Goal: Task Accomplishment & Management: Use online tool/utility

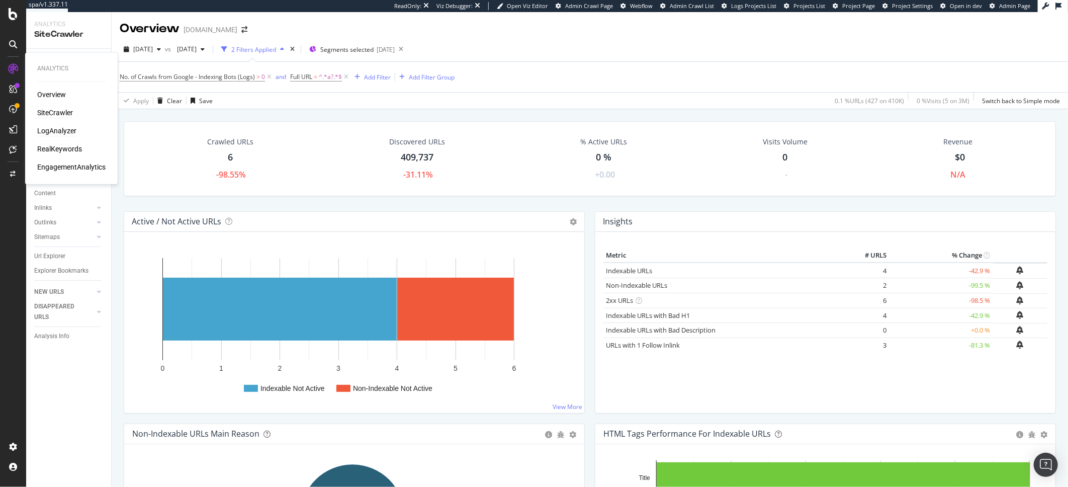
click at [72, 133] on div "LogAnalyzer" at bounding box center [56, 131] width 39 height 10
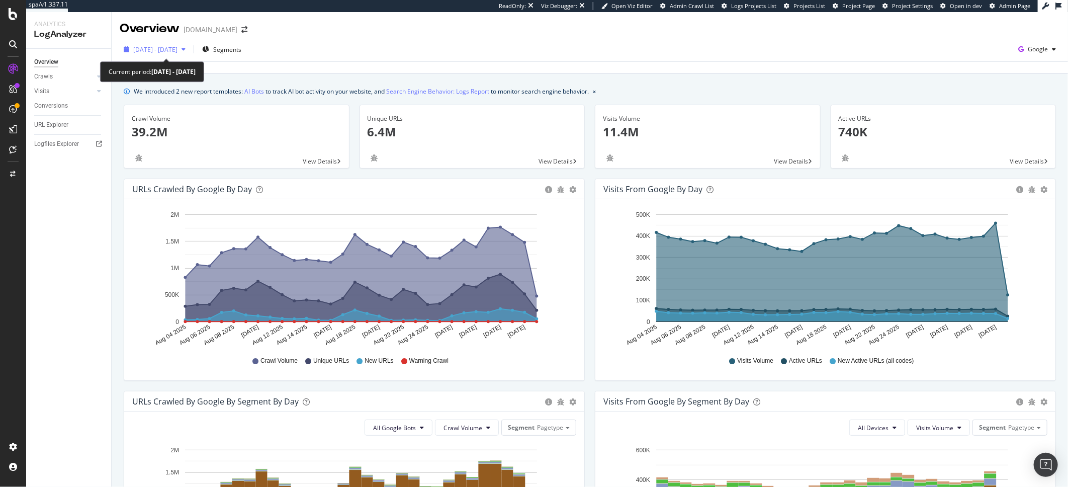
click at [177, 48] on span "[DATE] - [DATE]" at bounding box center [155, 49] width 44 height 9
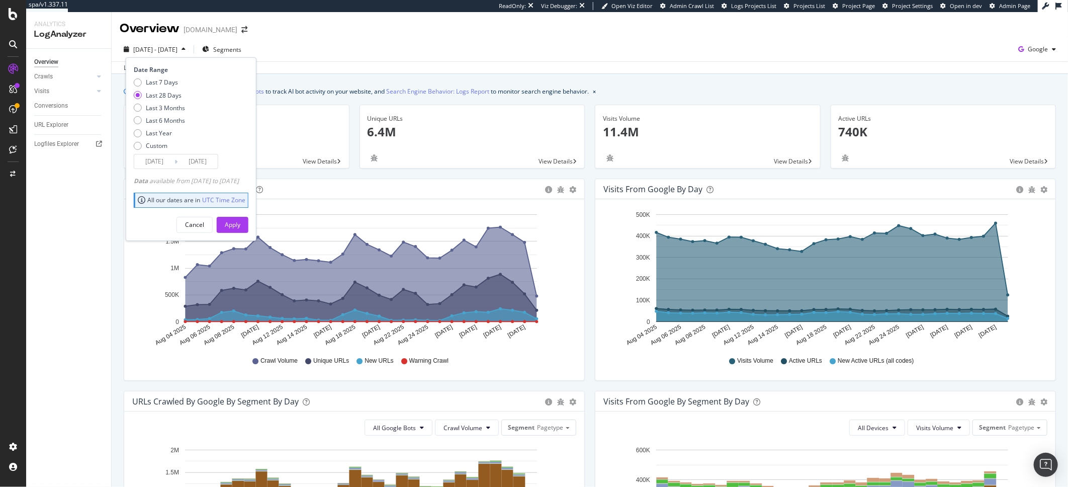
click at [150, 166] on input "[DATE]" at bounding box center [154, 161] width 40 height 14
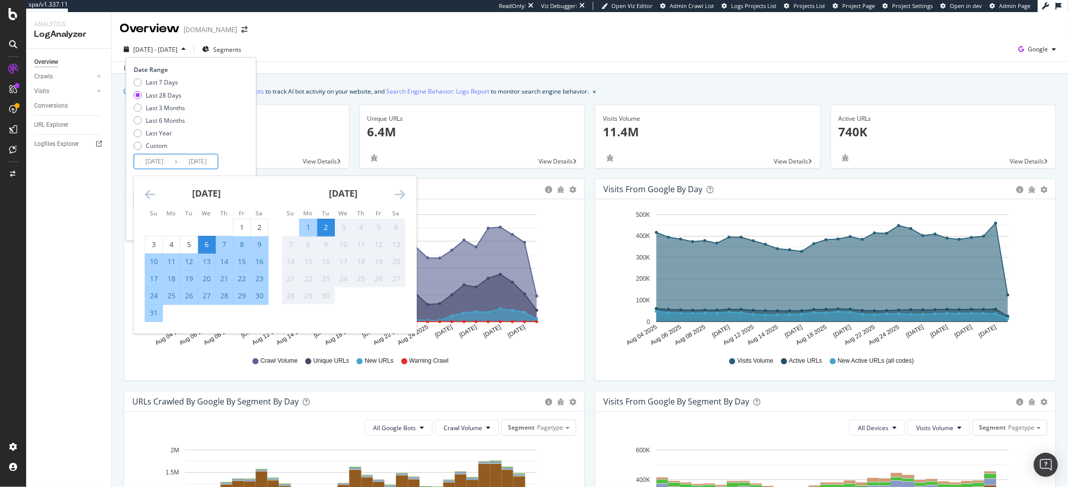
click at [147, 195] on icon "Move backward to switch to the previous month." at bounding box center [150, 194] width 11 height 12
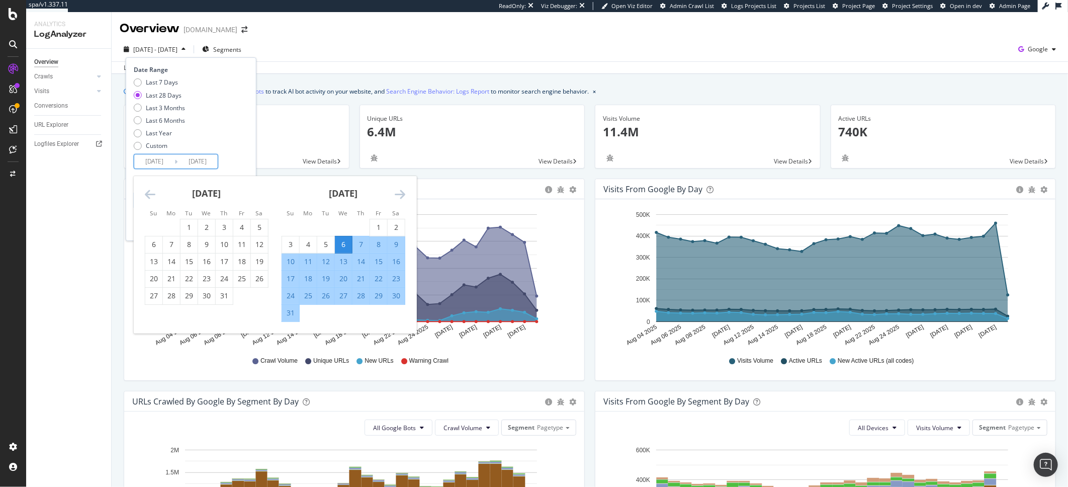
click at [147, 195] on icon "Move backward to switch to the previous month." at bounding box center [150, 194] width 11 height 12
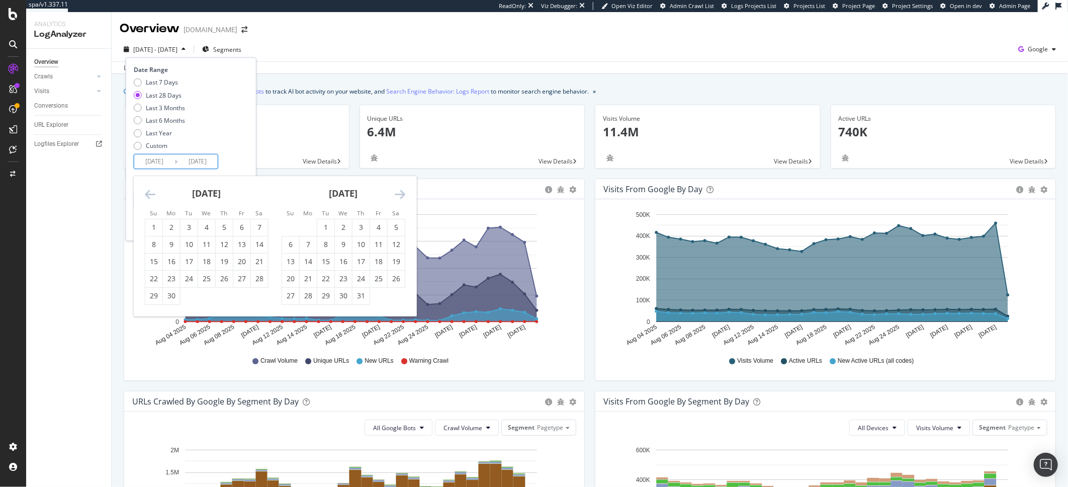
click at [147, 195] on icon "Move backward to switch to the previous month." at bounding box center [150, 194] width 11 height 12
click at [317, 228] on div "1" at bounding box center [325, 227] width 17 height 10
type input "[DATE]"
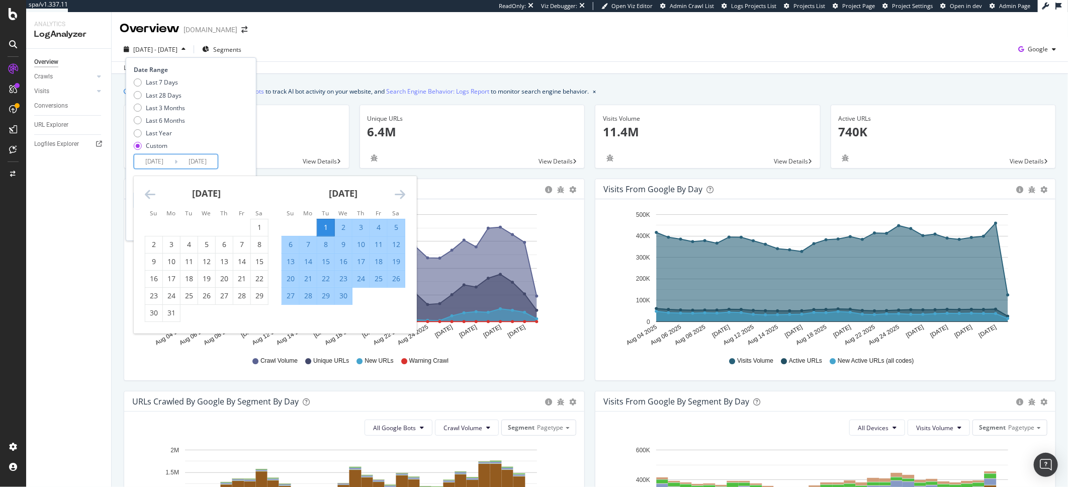
click at [345, 298] on div "30" at bounding box center [343, 296] width 17 height 10
type input "[DATE]"
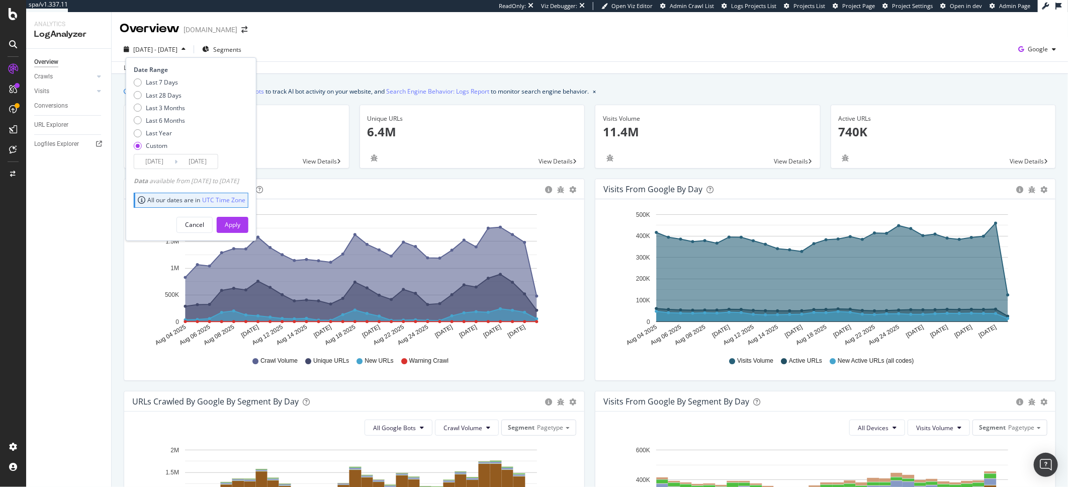
click at [248, 215] on div "Cancel Apply" at bounding box center [191, 221] width 115 height 24
click at [240, 218] on div "Apply" at bounding box center [233, 224] width 16 height 15
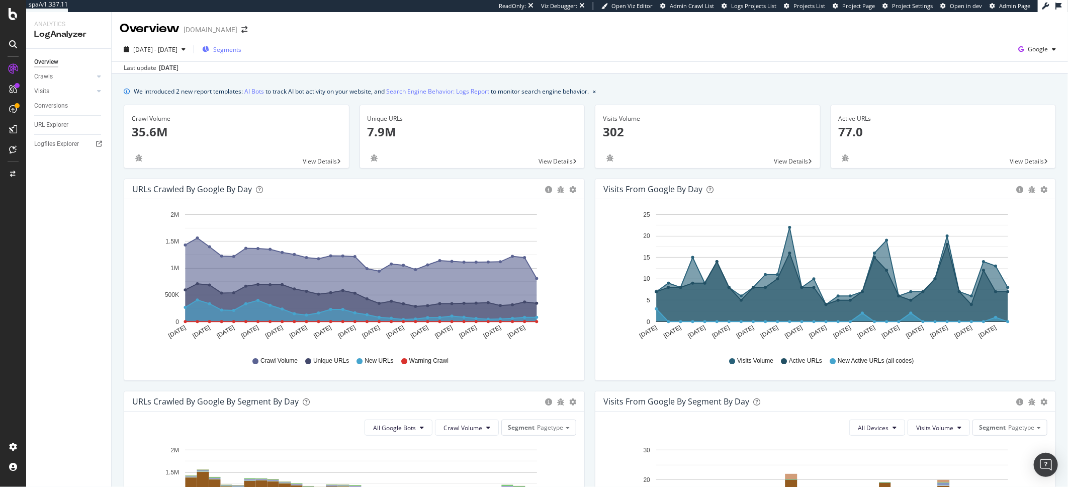
click at [241, 47] on span "Segments" at bounding box center [227, 49] width 28 height 9
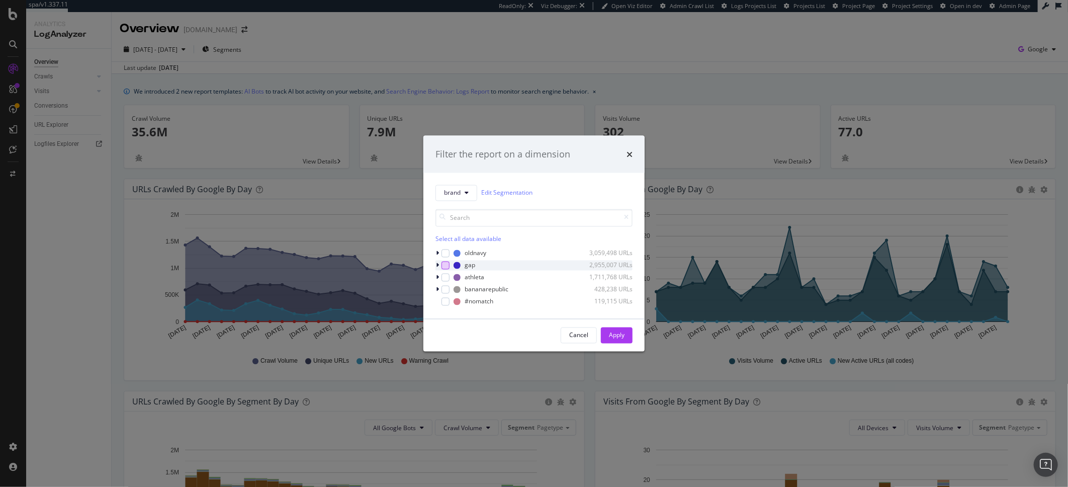
click at [443, 267] on div "modal" at bounding box center [445, 265] width 8 height 8
click at [447, 280] on div "modal" at bounding box center [445, 277] width 8 height 8
click at [609, 334] on div "Apply" at bounding box center [617, 335] width 16 height 9
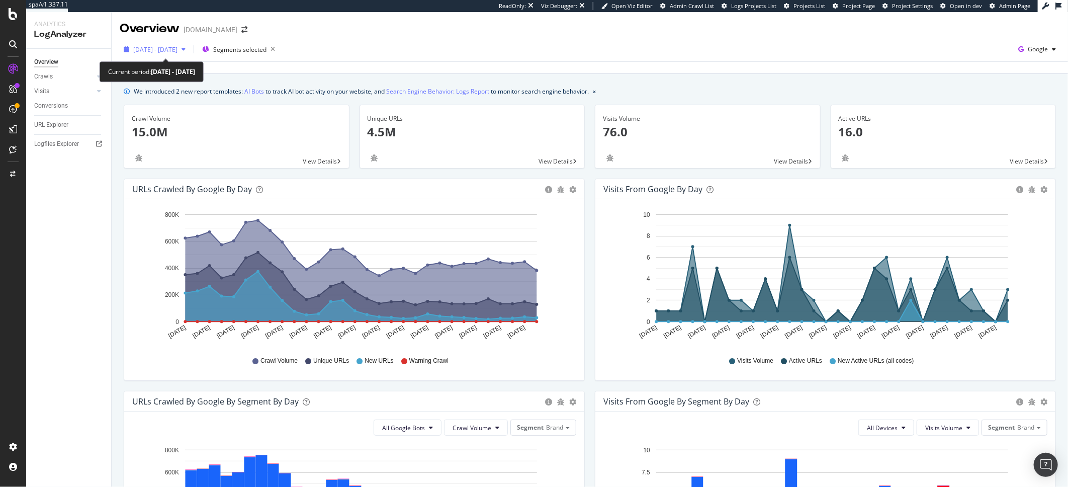
click at [175, 54] on div "[DATE] - [DATE]" at bounding box center [155, 49] width 70 height 15
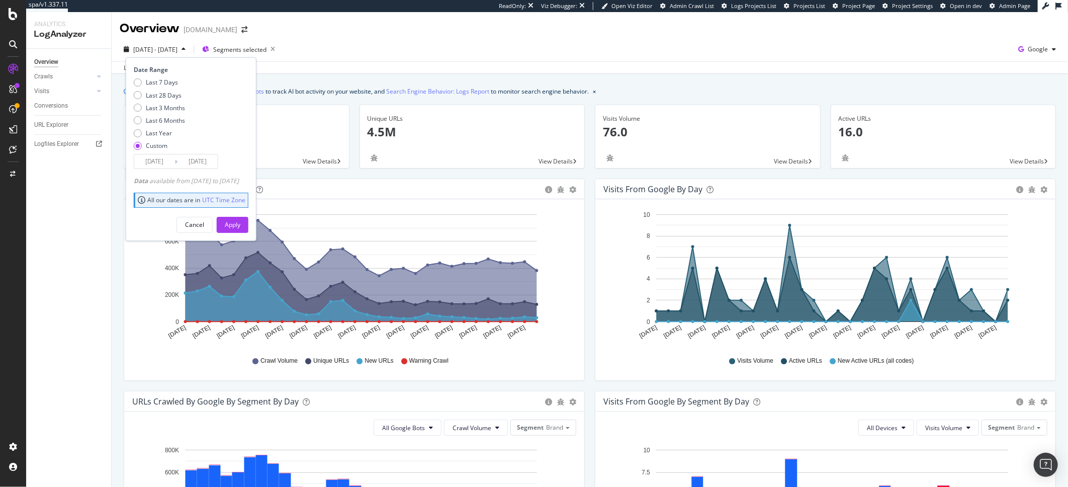
click at [209, 162] on input "[DATE]" at bounding box center [197, 161] width 40 height 14
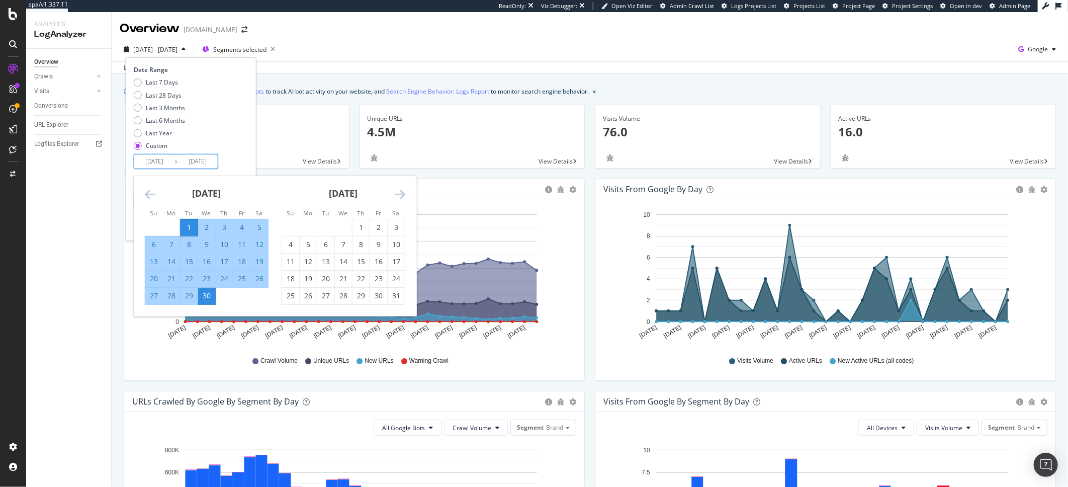
click at [402, 197] on icon "Move forward to switch to the next month." at bounding box center [400, 194] width 11 height 12
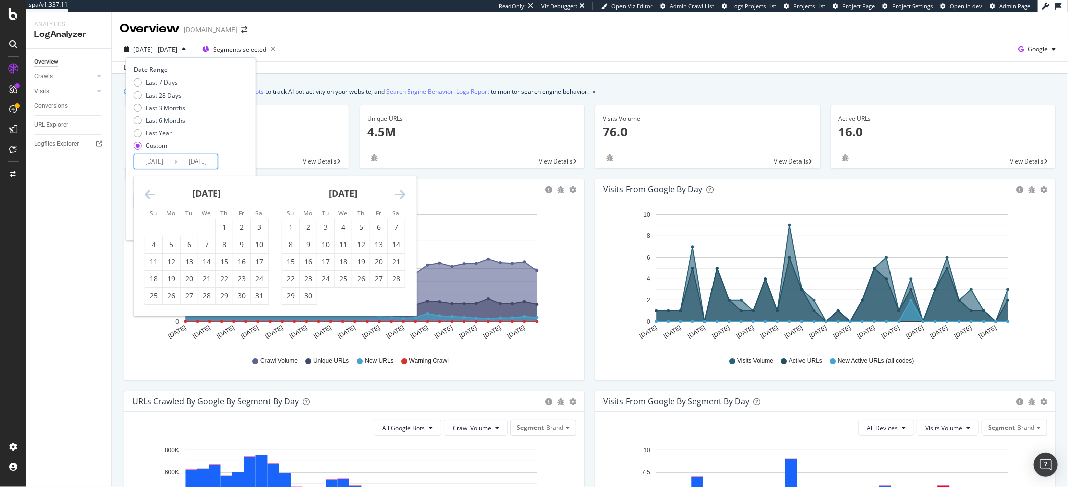
click at [400, 191] on icon "Move forward to switch to the next month." at bounding box center [400, 194] width 11 height 12
click at [361, 301] on div "31" at bounding box center [360, 296] width 17 height 10
type input "[DATE]"
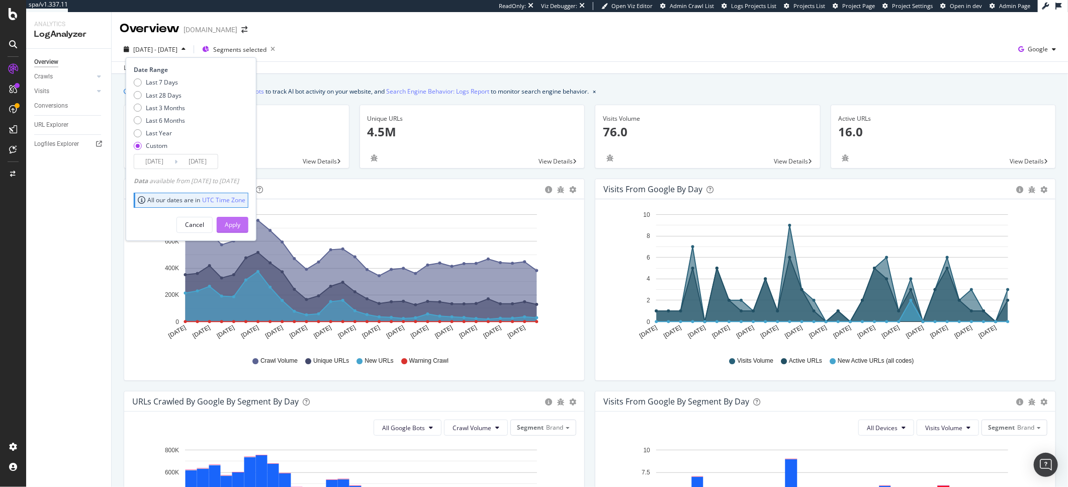
click at [248, 229] on button "Apply" at bounding box center [233, 225] width 32 height 16
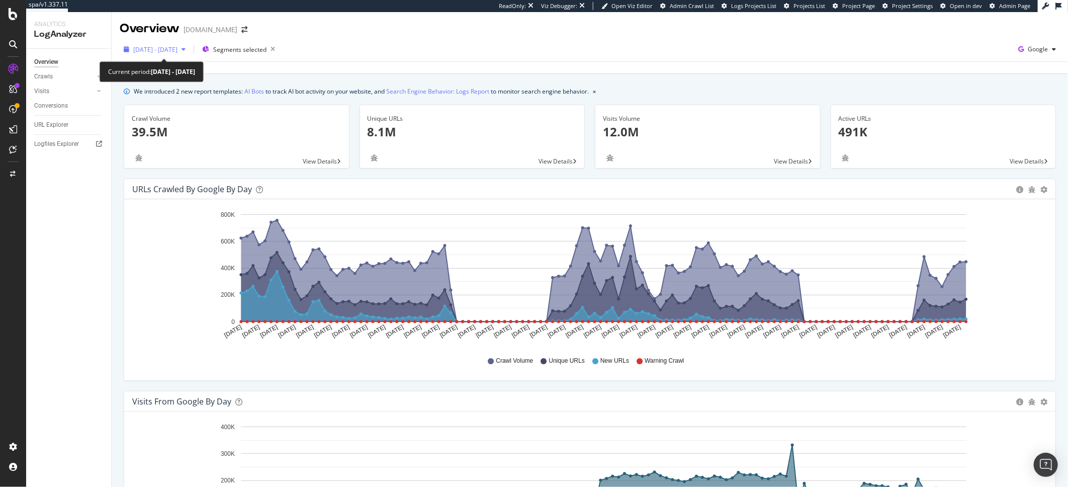
click at [174, 48] on span "[DATE] - [DATE]" at bounding box center [155, 49] width 44 height 9
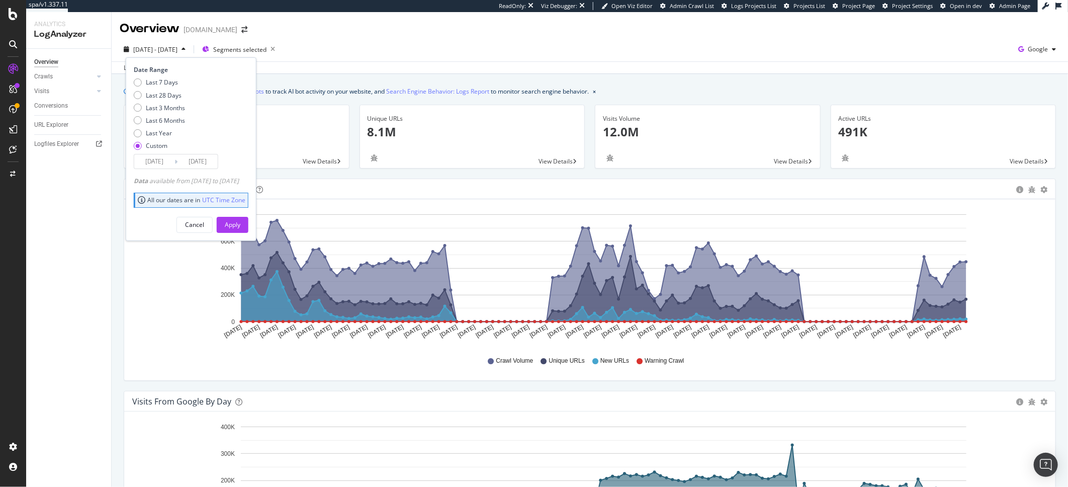
click at [166, 171] on div "Date Range Last 7 Days Last 28 Days Last 3 Months Last 6 Months Last Year Custo…" at bounding box center [191, 148] width 131 height 183
click at [165, 161] on input "[DATE]" at bounding box center [154, 161] width 40 height 14
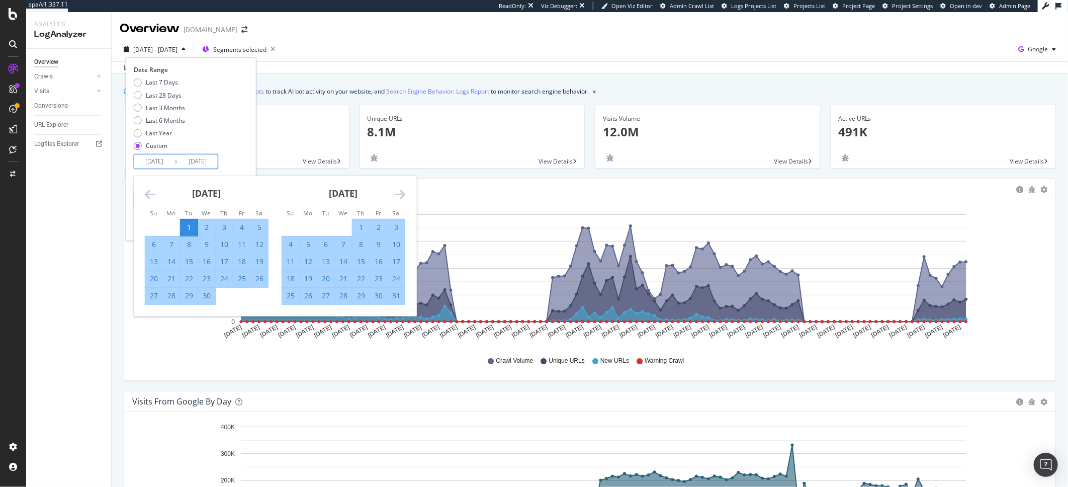
click at [361, 224] on div "1" at bounding box center [360, 227] width 17 height 10
type input "[DATE]"
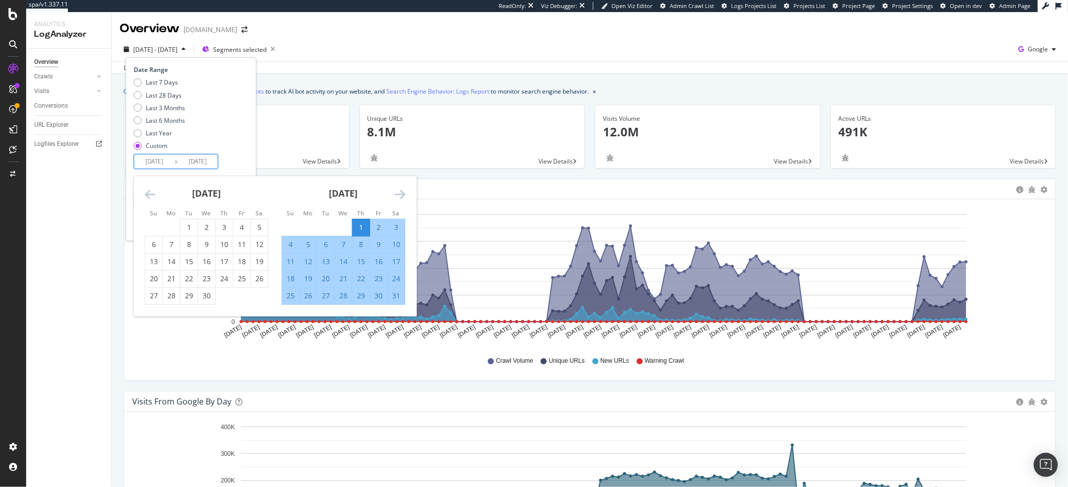
click at [405, 198] on icon "Move forward to switch to the next month." at bounding box center [400, 194] width 11 height 12
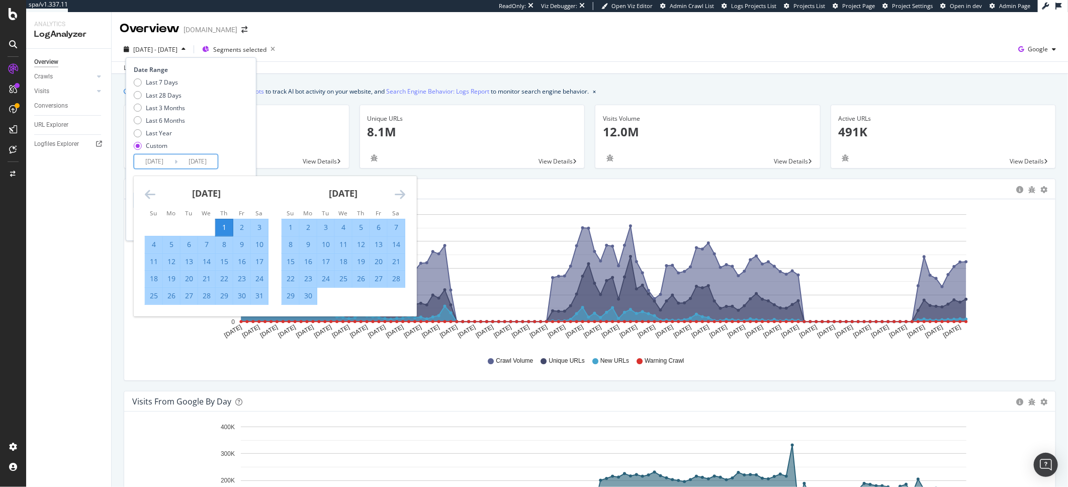
click at [405, 198] on icon "Move forward to switch to the next month." at bounding box center [400, 194] width 11 height 12
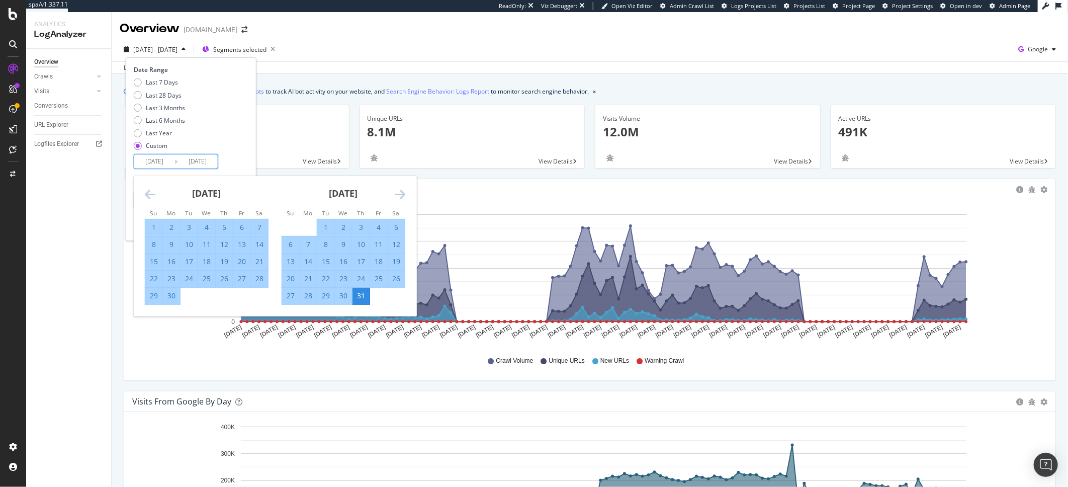
click at [405, 198] on icon "Move forward to switch to the next month." at bounding box center [400, 194] width 11 height 12
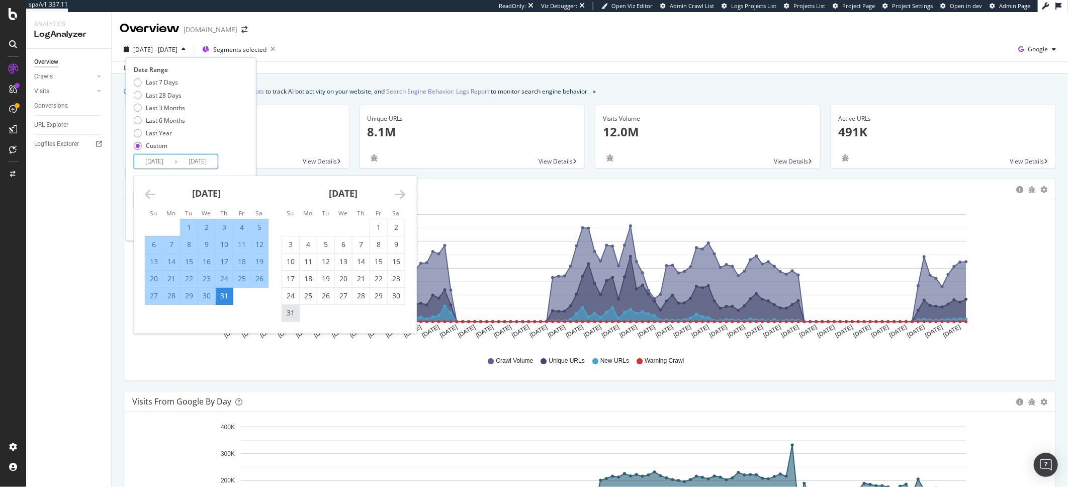
click at [294, 314] on div "31" at bounding box center [290, 313] width 17 height 10
type input "[DATE]"
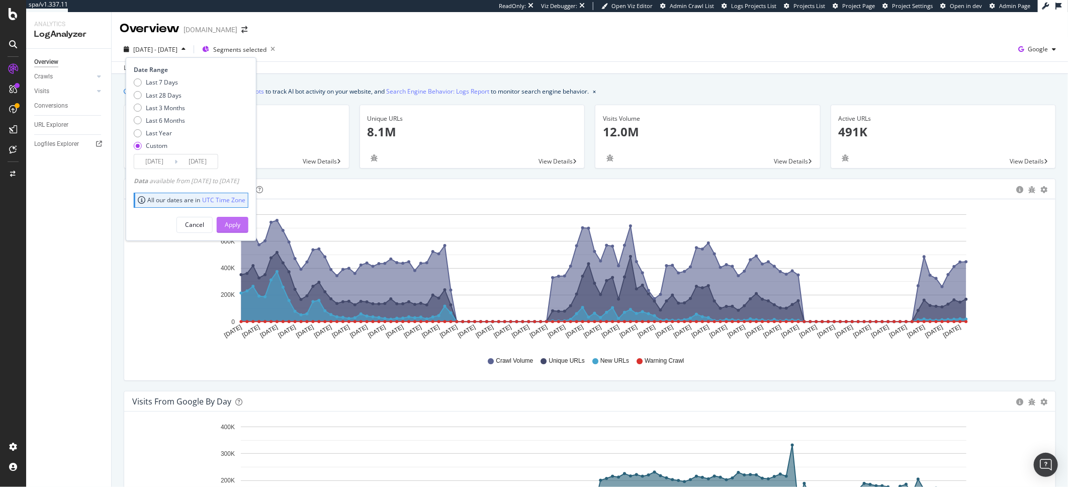
click at [248, 225] on button "Apply" at bounding box center [233, 225] width 32 height 16
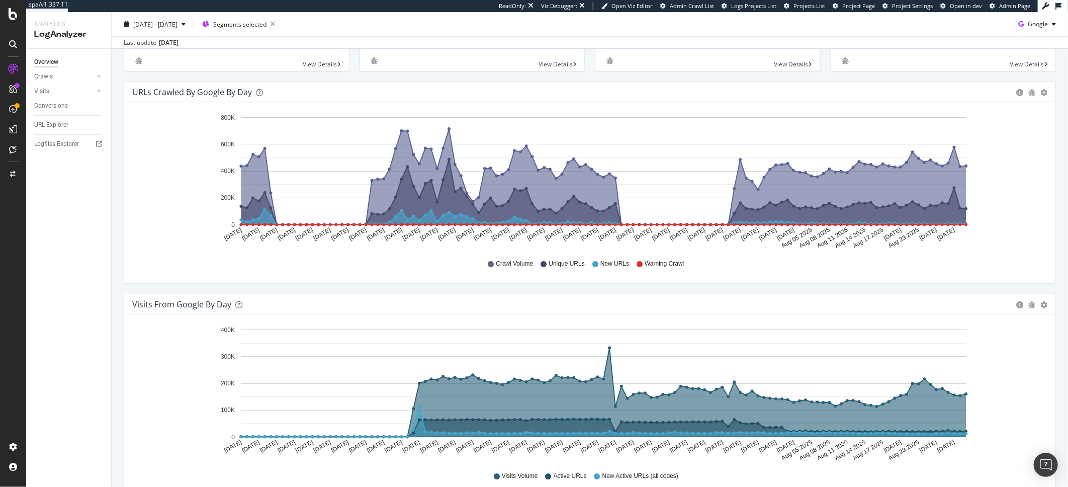
scroll to position [3, 0]
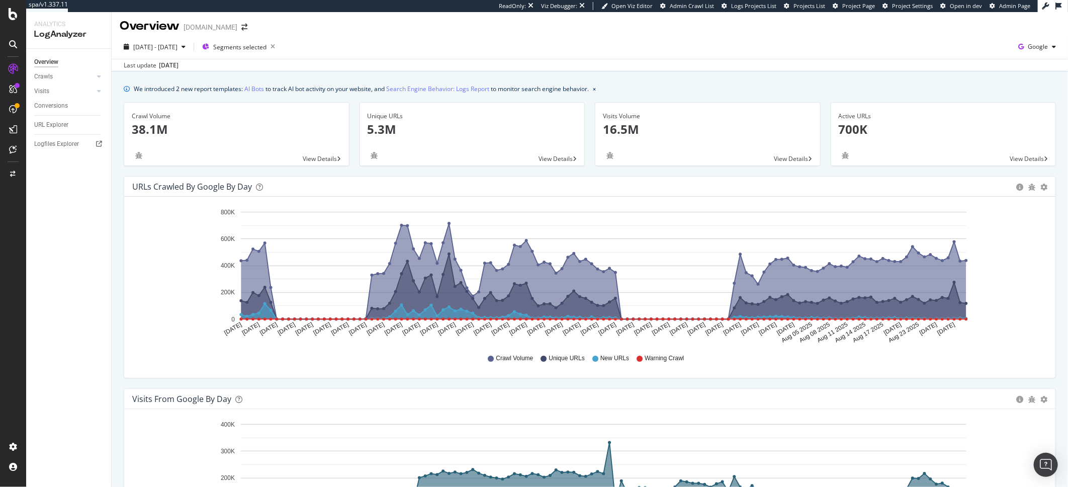
click at [556, 358] on span "Unique URLs" at bounding box center [567, 358] width 36 height 9
click at [541, 360] on icon at bounding box center [544, 358] width 6 height 6
click at [175, 47] on span "[DATE] - [DATE]" at bounding box center [155, 47] width 44 height 9
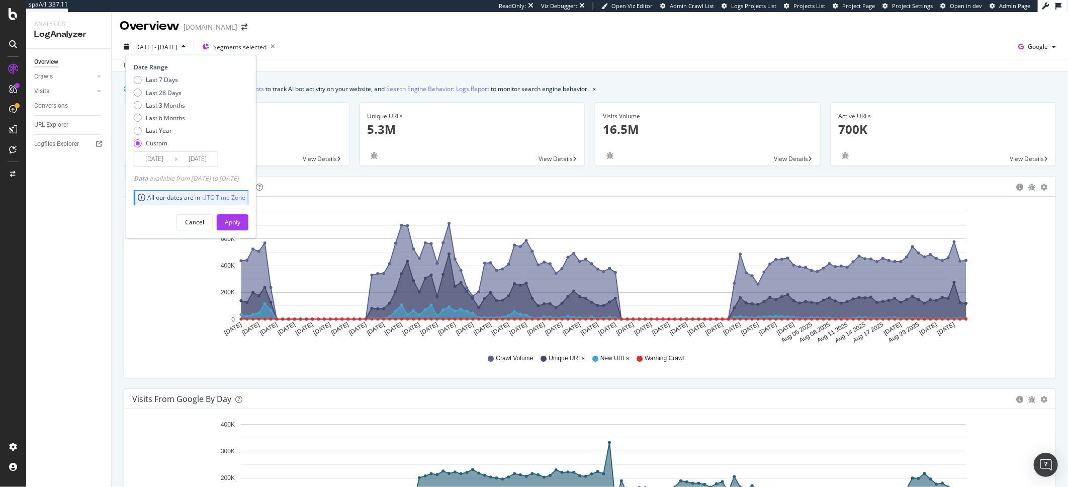
click at [156, 155] on input "[DATE]" at bounding box center [154, 159] width 40 height 14
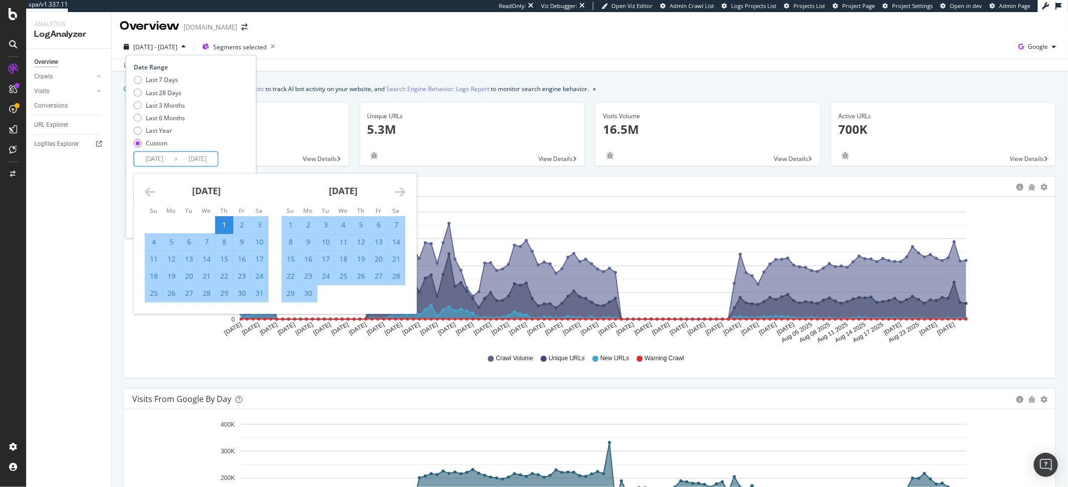
click at [152, 196] on icon "Move backward to switch to the previous month." at bounding box center [150, 192] width 11 height 12
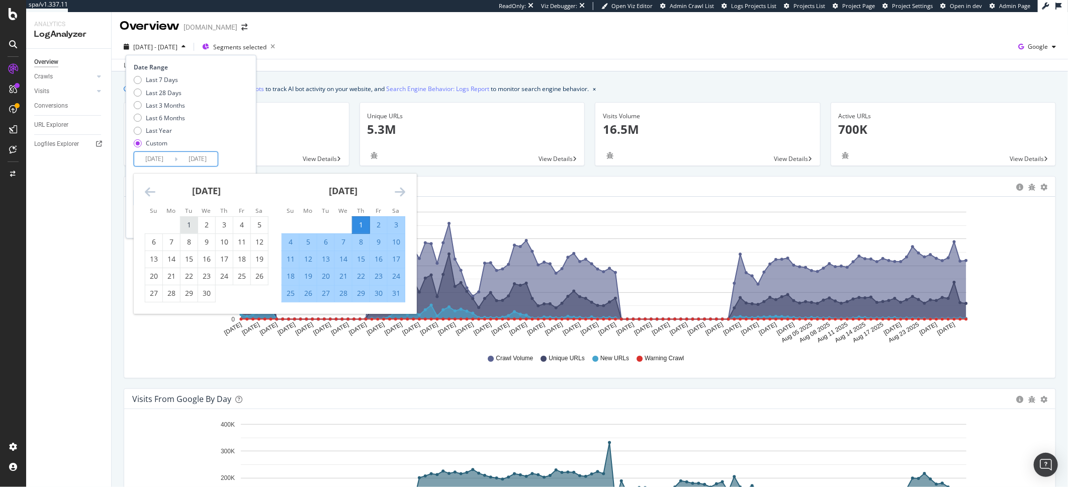
click at [184, 230] on div "1" at bounding box center [188, 225] width 17 height 10
type input "[DATE]"
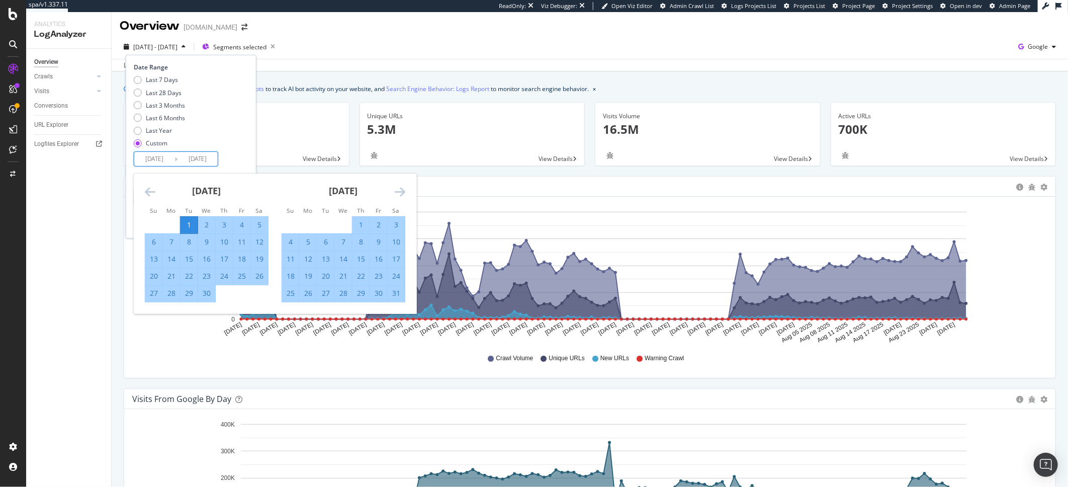
click at [209, 296] on div "30" at bounding box center [206, 293] width 17 height 10
type input "[DATE]"
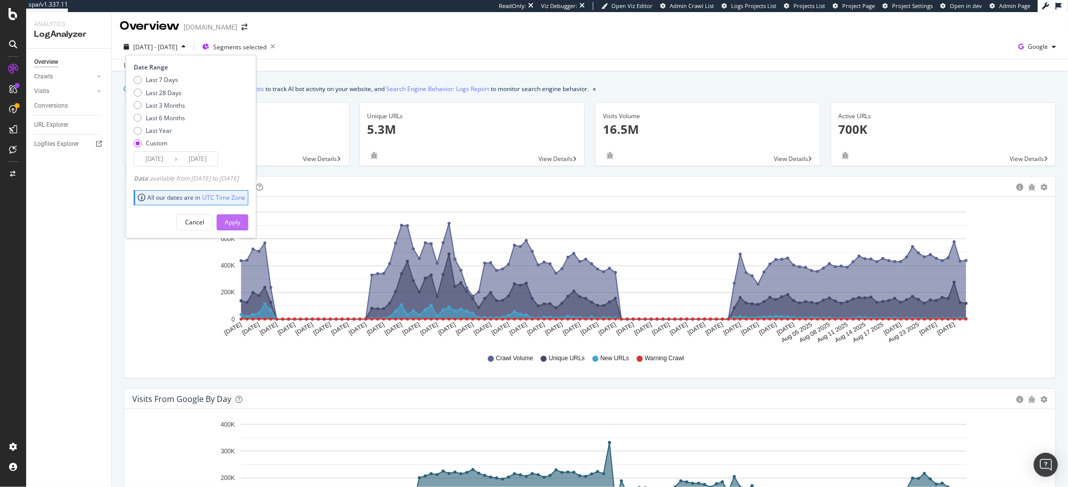
click at [240, 216] on div "Apply" at bounding box center [233, 222] width 16 height 15
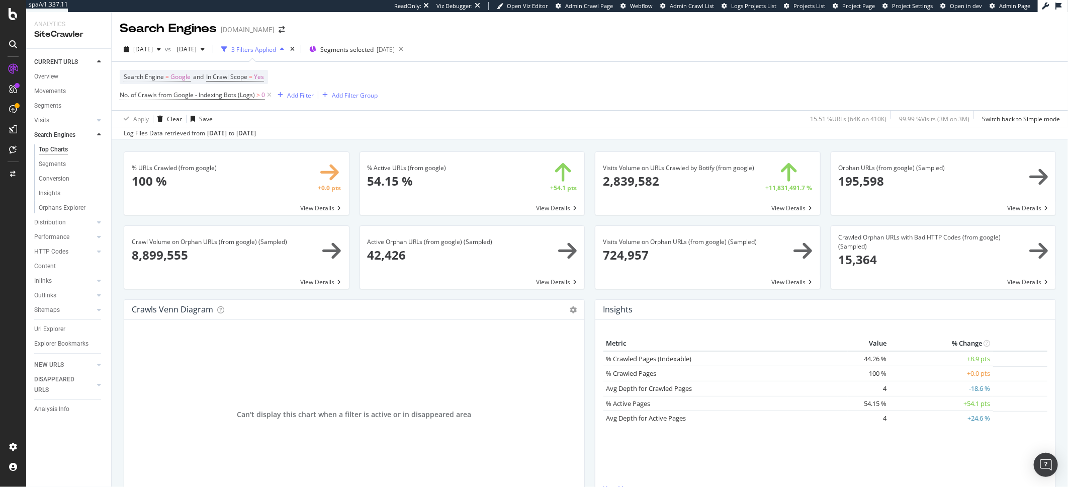
scroll to position [1117, 0]
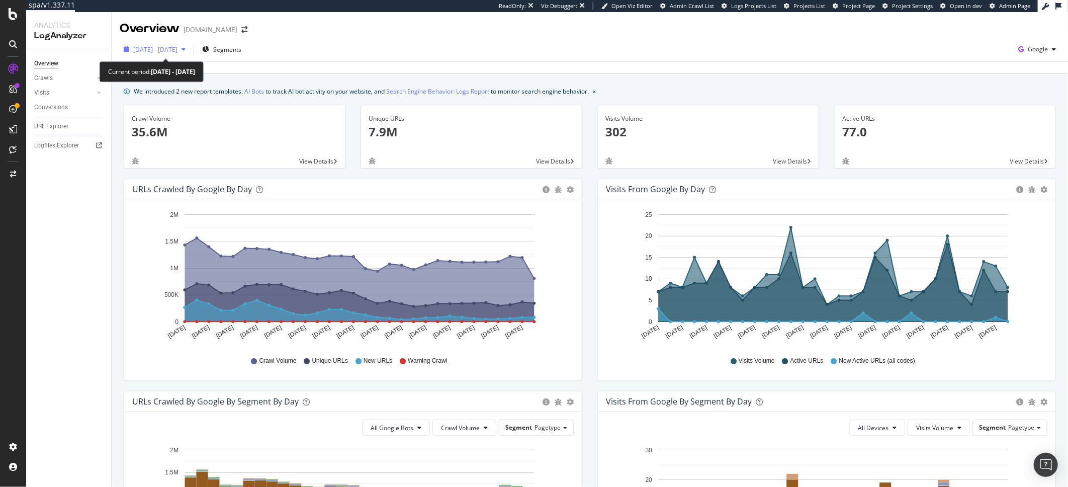
click at [152, 53] on span "[DATE] - [DATE]" at bounding box center [155, 49] width 44 height 9
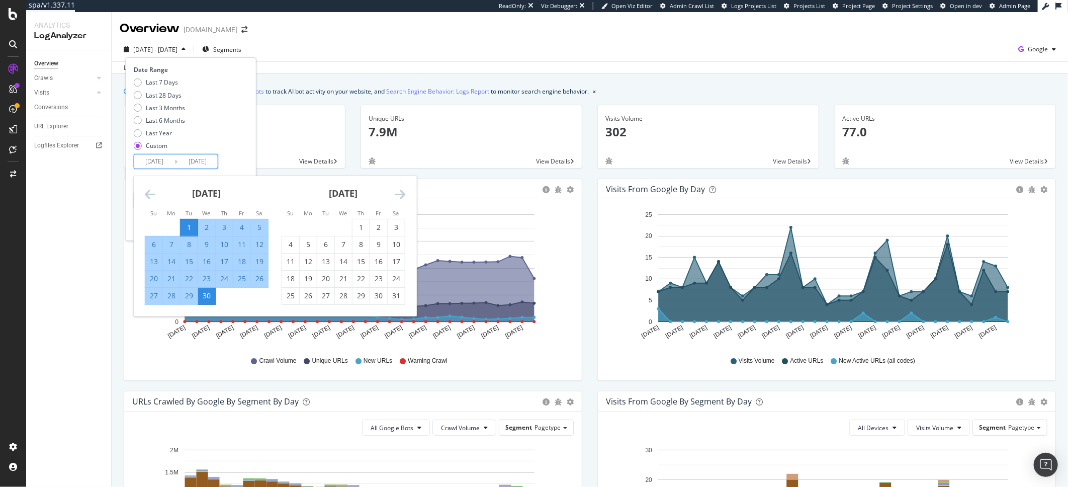
click at [159, 168] on input "[DATE]" at bounding box center [154, 161] width 40 height 14
click at [396, 195] on icon "Move forward to switch to the next month." at bounding box center [400, 194] width 11 height 12
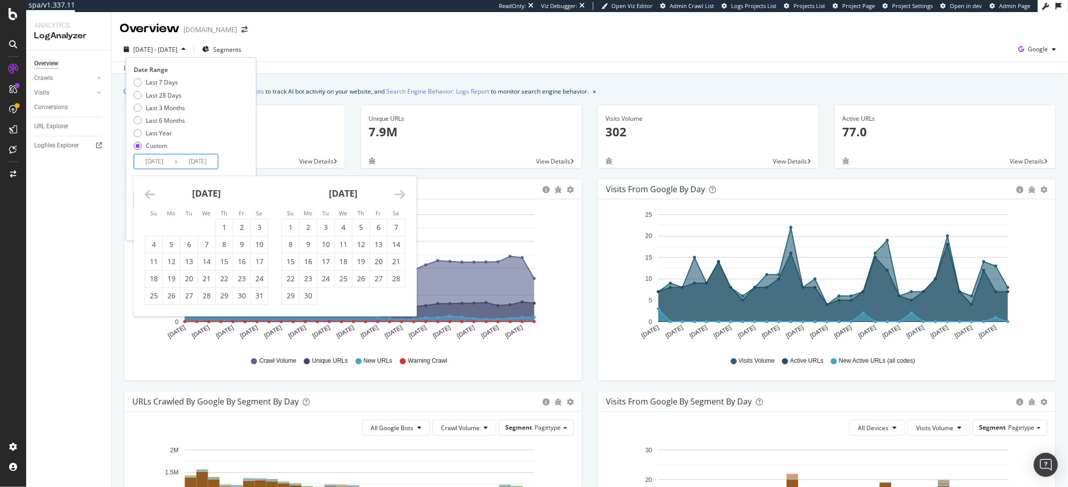
click at [396, 195] on icon "Move forward to switch to the next month." at bounding box center [400, 194] width 11 height 12
click at [395, 194] on icon "Move forward to switch to the next month." at bounding box center [400, 194] width 11 height 12
click at [374, 226] on div "1" at bounding box center [378, 227] width 17 height 10
type input "2025/08/01"
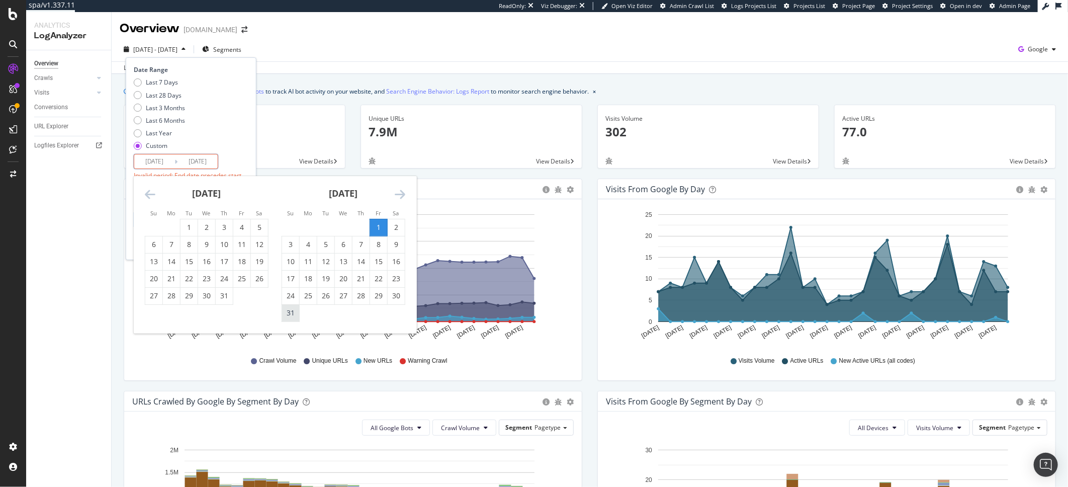
click at [285, 315] on div "31" at bounding box center [290, 313] width 17 height 10
type input "[DATE]"
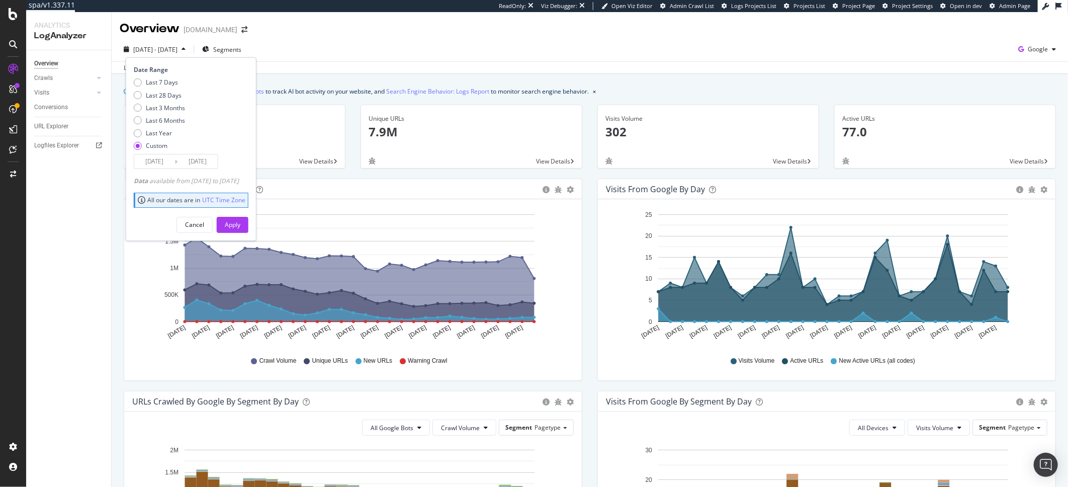
click at [221, 115] on div "Last 7 Days Last 28 Days Last 3 Months Last 6 Months Last Year Custom" at bounding box center [190, 116] width 112 height 76
click at [240, 227] on div "Apply" at bounding box center [233, 224] width 16 height 9
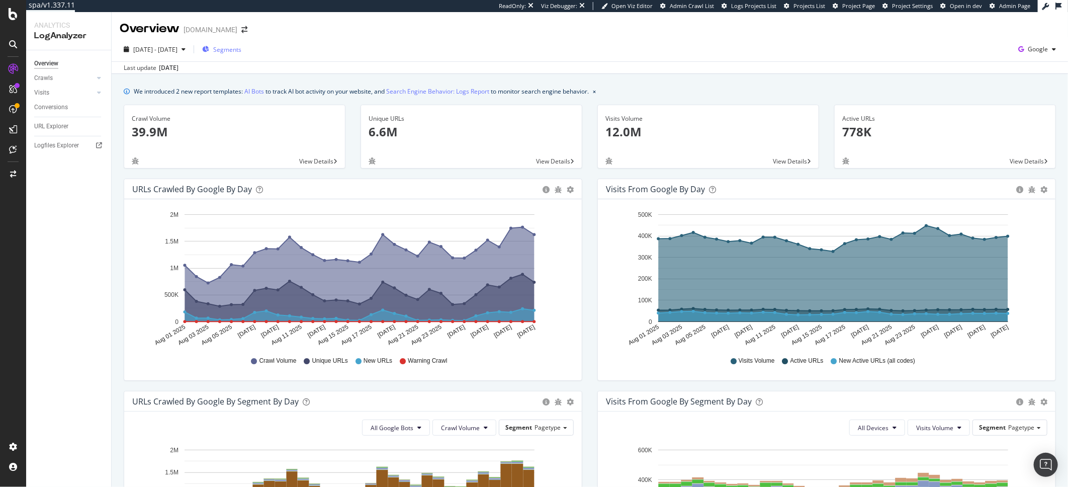
click at [241, 48] on span "Segments" at bounding box center [227, 49] width 28 height 9
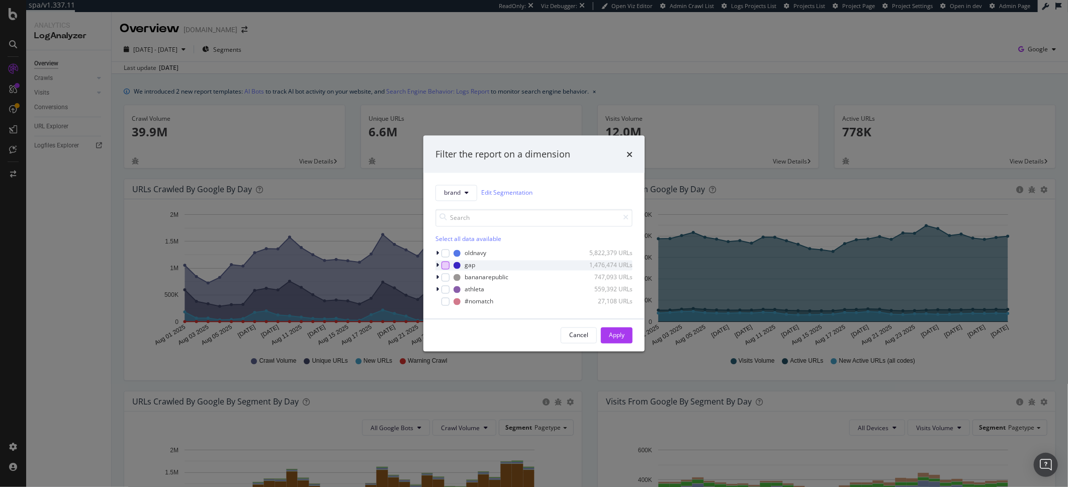
click at [447, 264] on div "modal" at bounding box center [445, 265] width 8 height 8
drag, startPoint x: 446, startPoint y: 290, endPoint x: 458, endPoint y: 288, distance: 11.2
click at [446, 291] on div "modal" at bounding box center [445, 289] width 8 height 8
click at [617, 337] on div "Apply" at bounding box center [617, 335] width 16 height 9
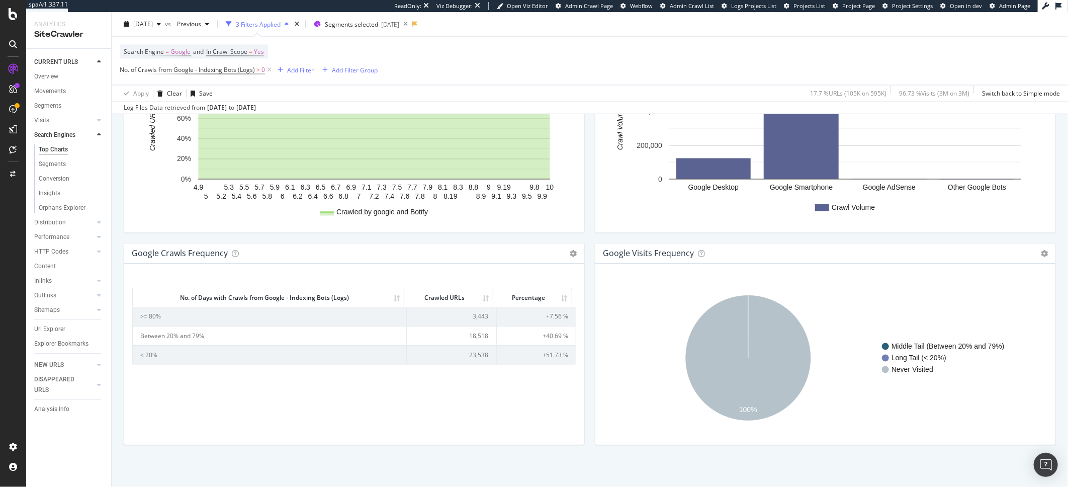
scroll to position [1115, 0]
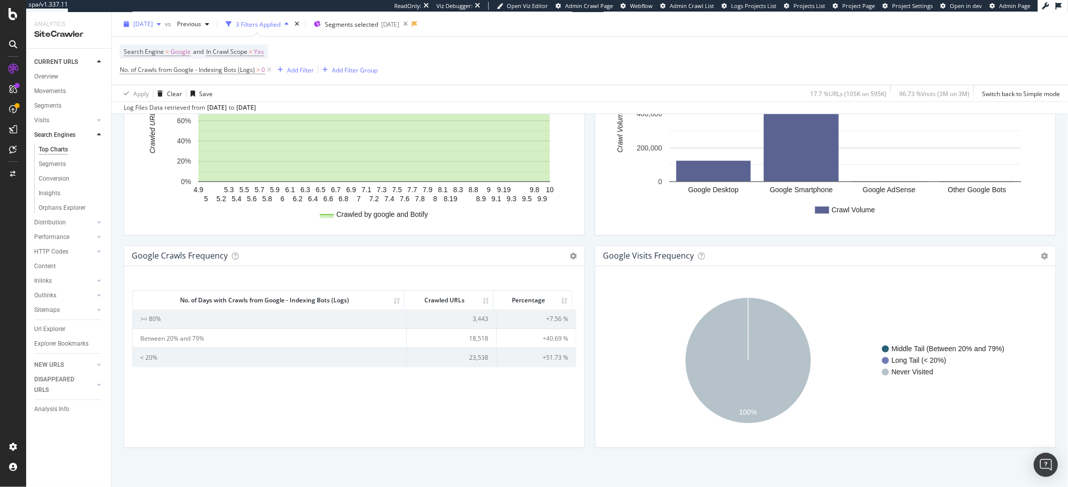
click at [153, 23] on span "[DATE]" at bounding box center [143, 24] width 20 height 9
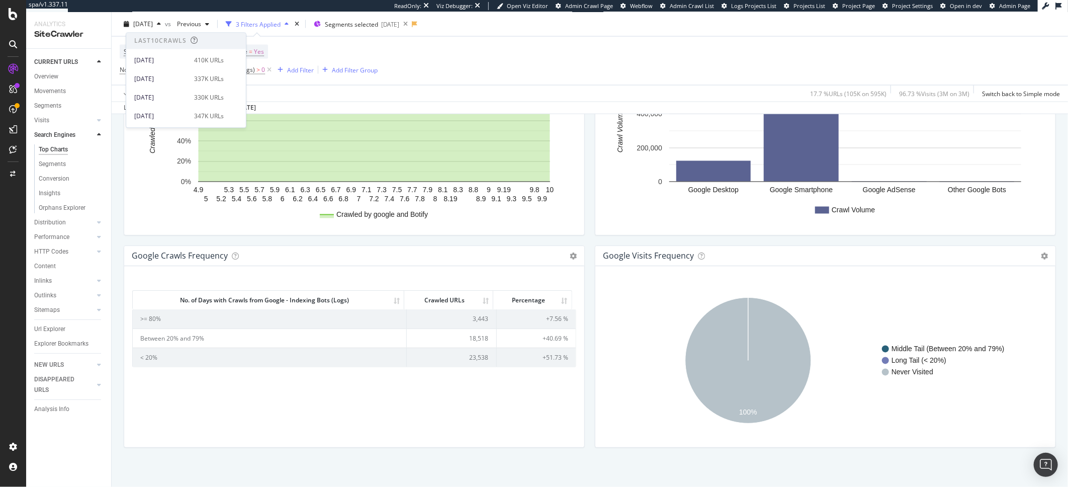
click at [186, 67] on div "2025 Aug. 20th 337K URLs" at bounding box center [186, 76] width 120 height 19
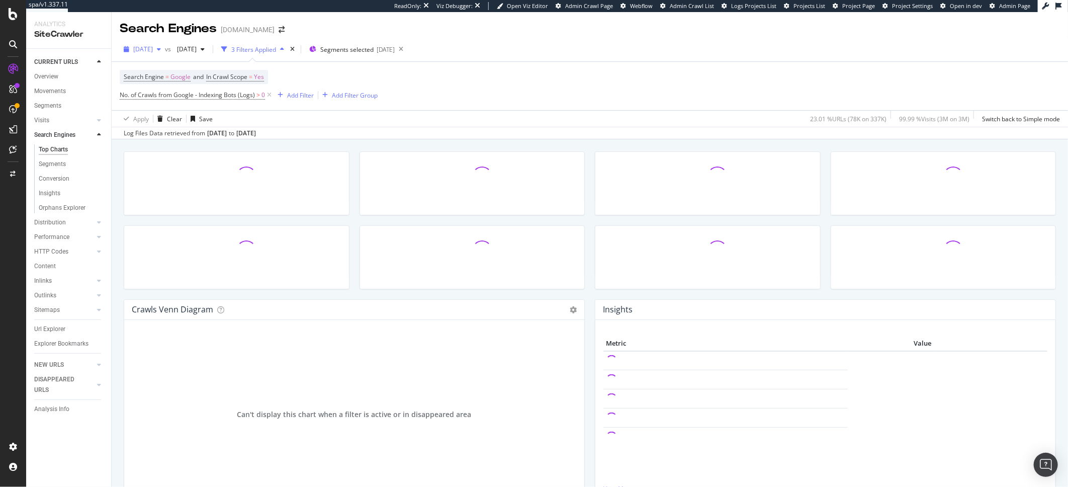
click at [153, 48] on span "2025 Aug. 20th" at bounding box center [143, 49] width 20 height 9
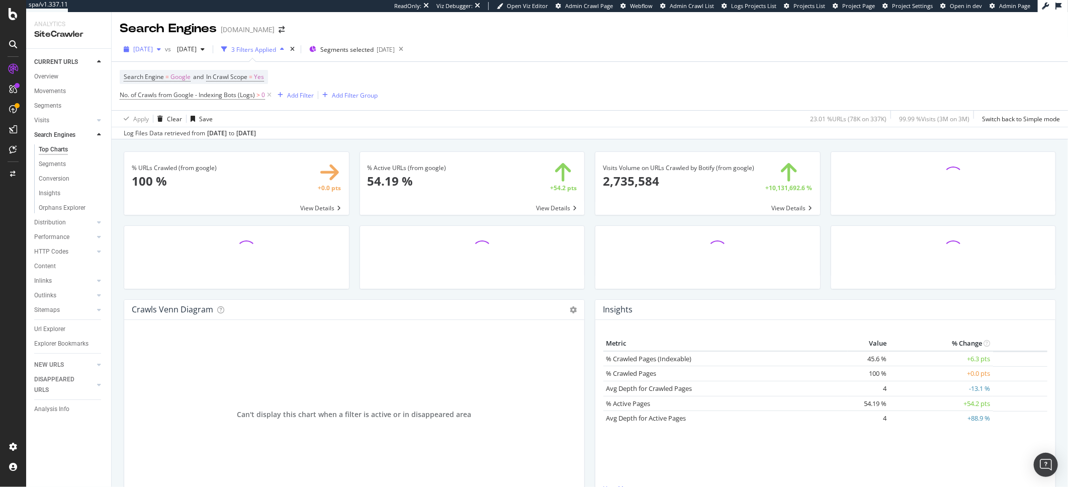
click at [151, 45] on span "2025 Aug. 20th" at bounding box center [143, 49] width 20 height 9
click at [162, 83] on div "[DATE]" at bounding box center [161, 85] width 54 height 9
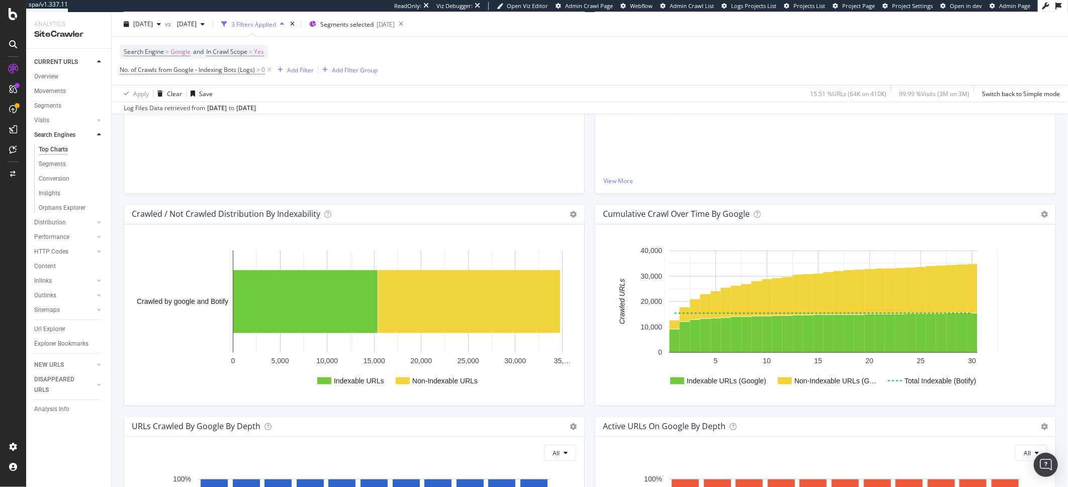
scroll to position [110, 0]
